Goal: Communication & Community: Connect with others

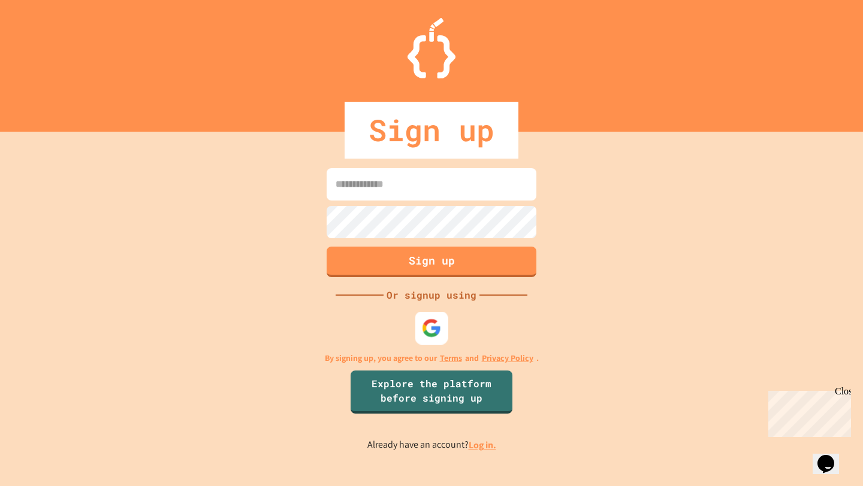
click at [437, 329] on img at bounding box center [432, 329] width 20 height 20
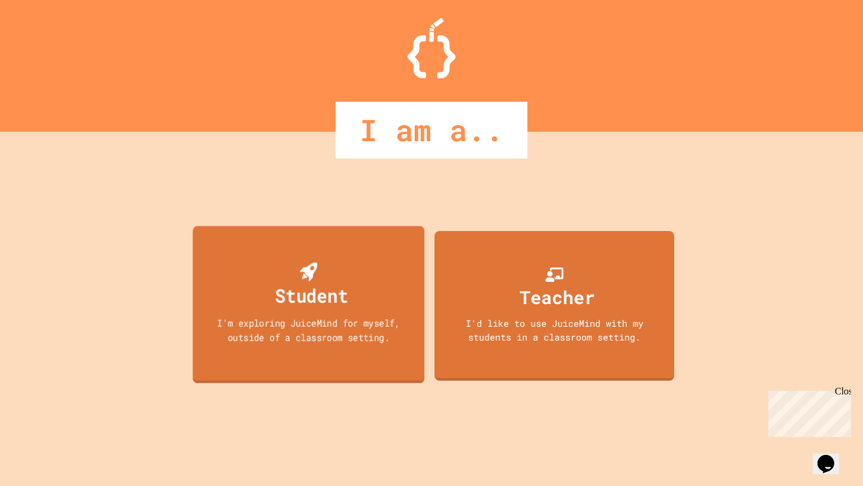
click at [317, 331] on div "I'm exploring JuiceMind for myself, outside of a classroom setting." at bounding box center [308, 330] width 208 height 28
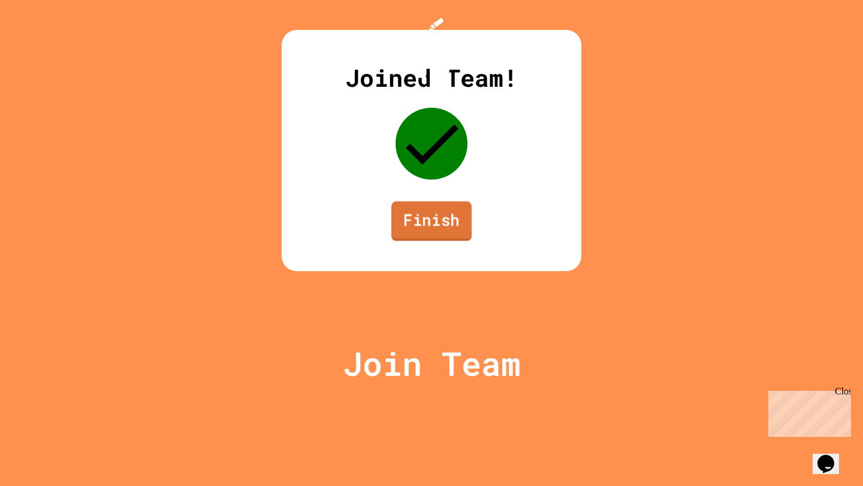
click at [436, 241] on link "Finish" at bounding box center [431, 221] width 80 height 40
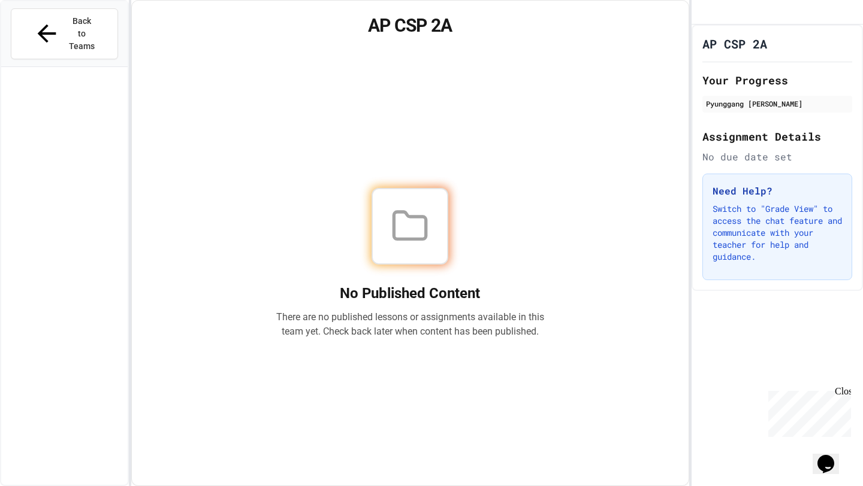
click at [626, 119] on div "No Published Content There are no published lessons or assignments available in…" at bounding box center [410, 264] width 528 height 416
click at [594, 210] on div "No Published Content There are no published lessons or assignments available in…" at bounding box center [410, 264] width 528 height 416
